Goal: Register for event/course

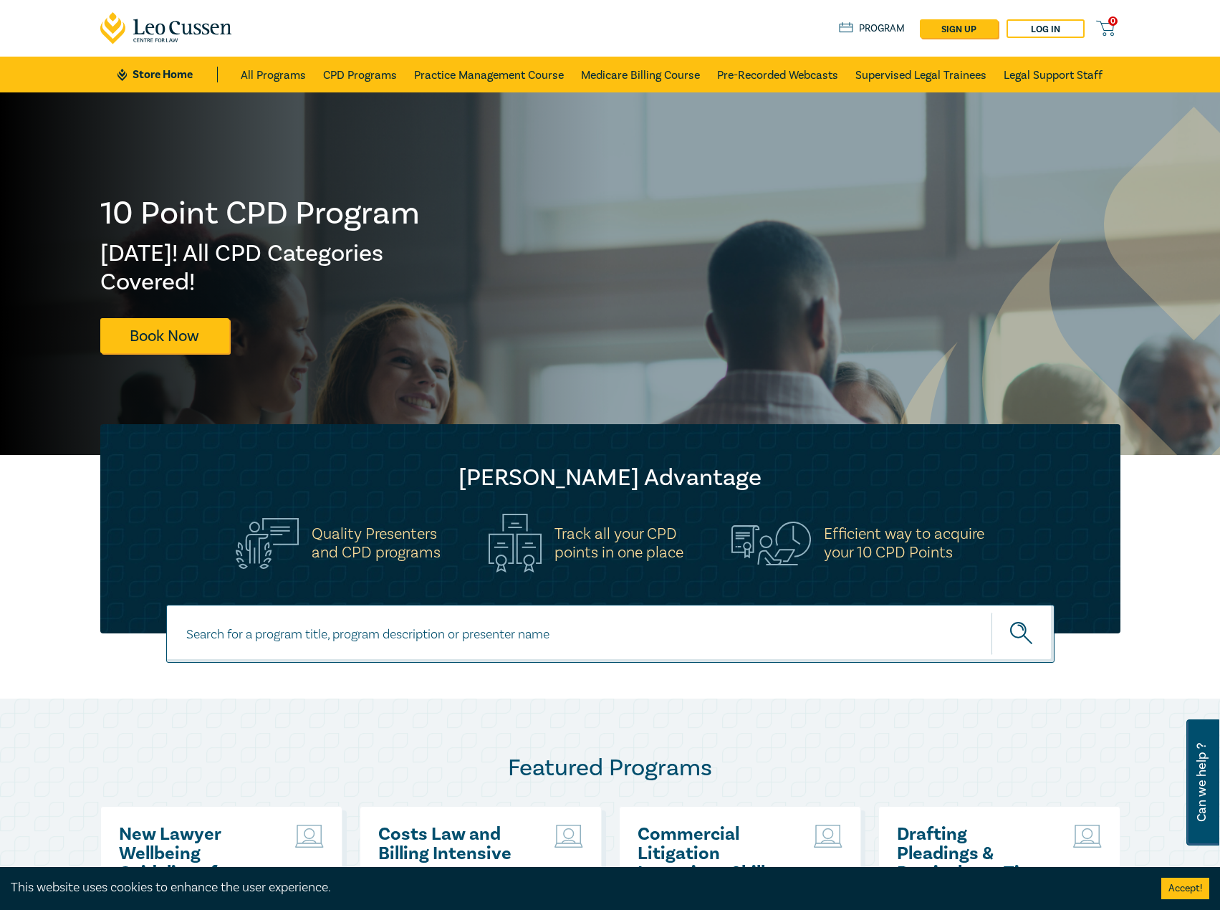
click at [314, 652] on input at bounding box center [610, 633] width 888 height 58
type input "s26203"
click at [991, 612] on button "submit" at bounding box center [1022, 634] width 63 height 44
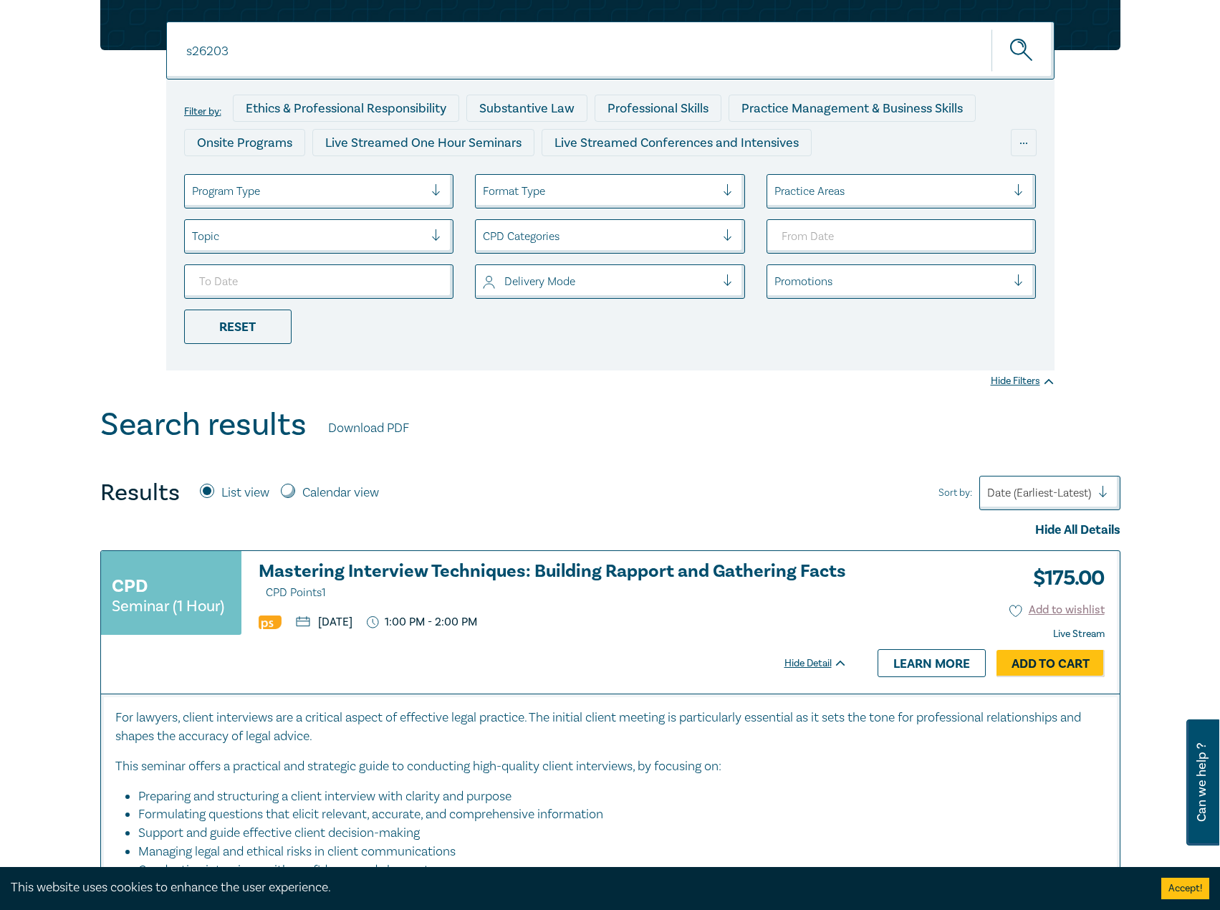
scroll to position [215, 0]
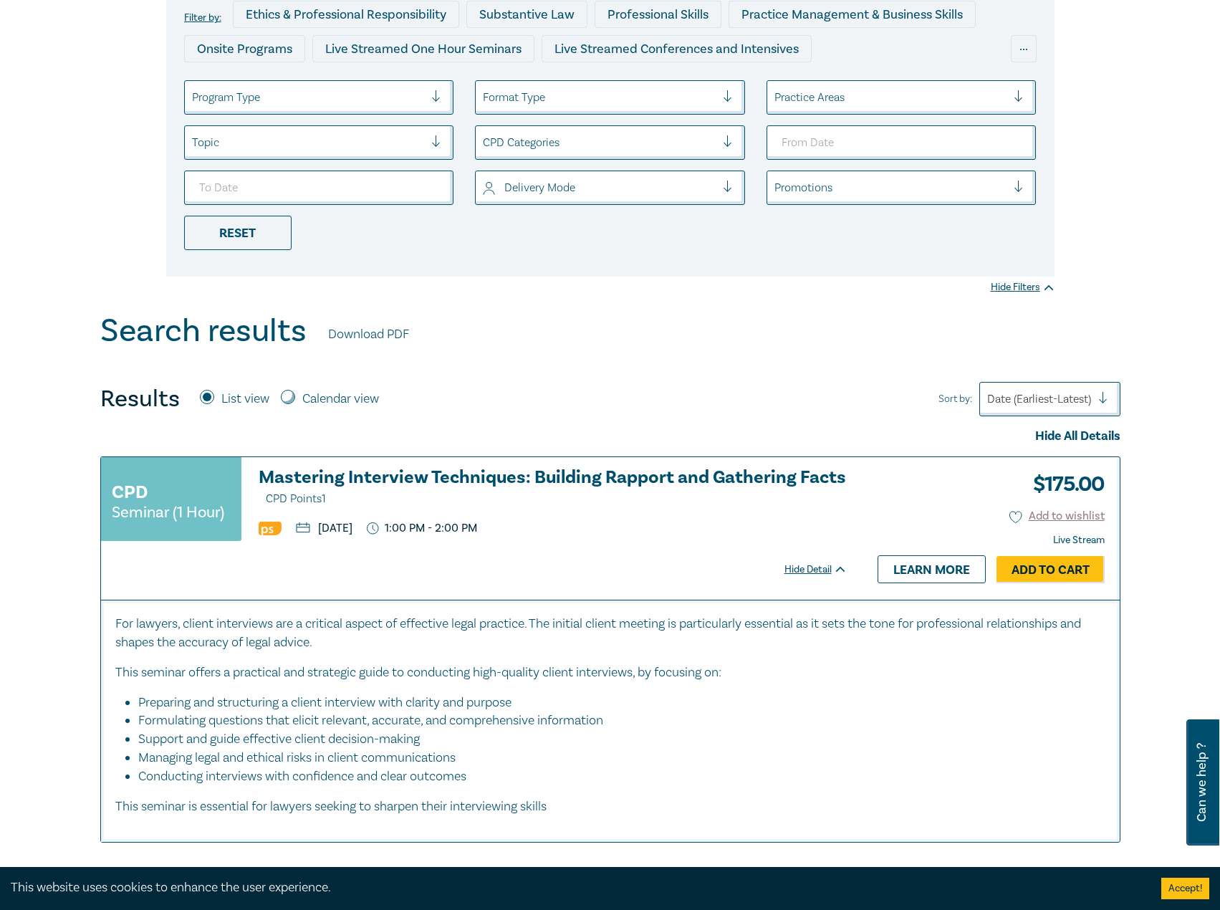
click at [524, 477] on h3 "Mastering Interview Techniques: Building Rapport and Gathering Facts CPD Points…" at bounding box center [553, 488] width 589 height 41
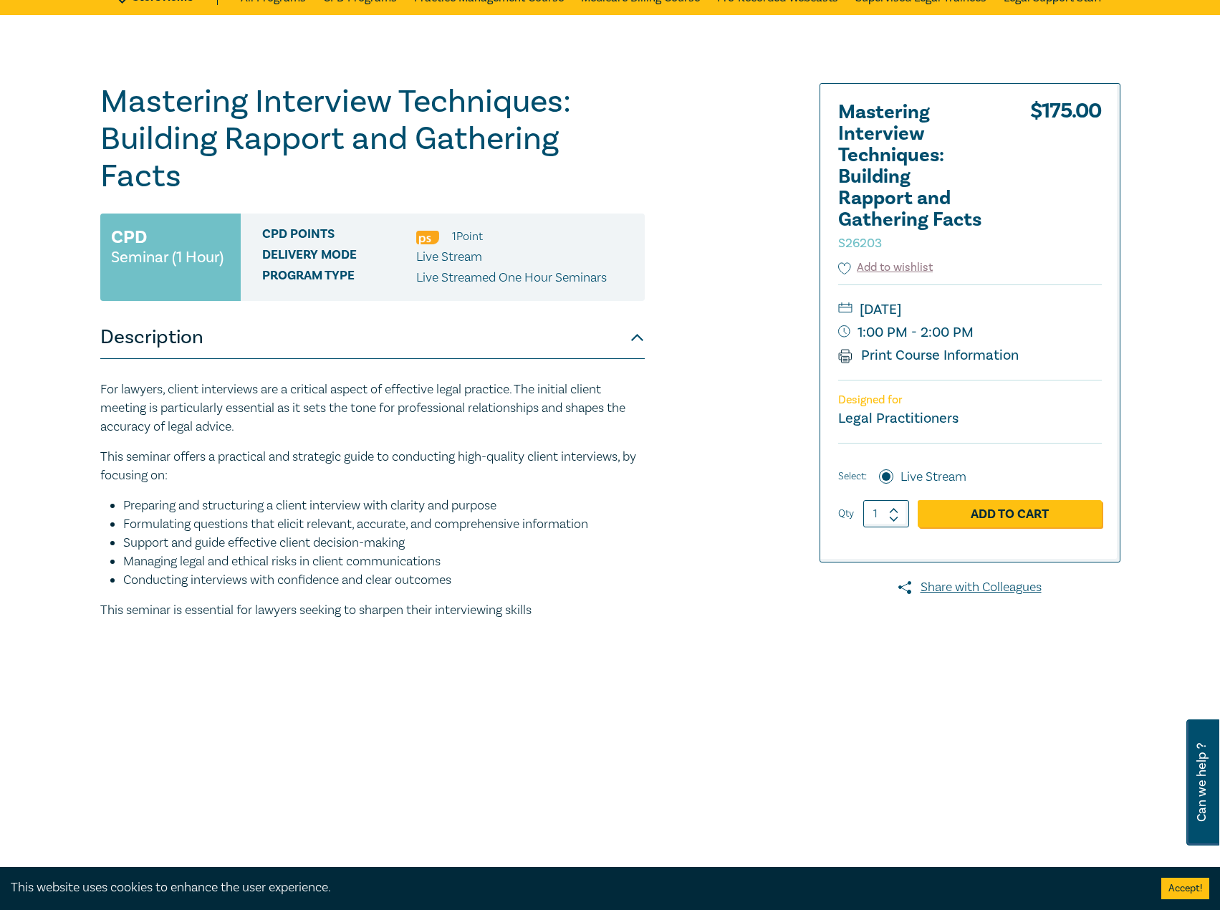
scroll to position [72, 0]
